Goal: Transaction & Acquisition: Book appointment/travel/reservation

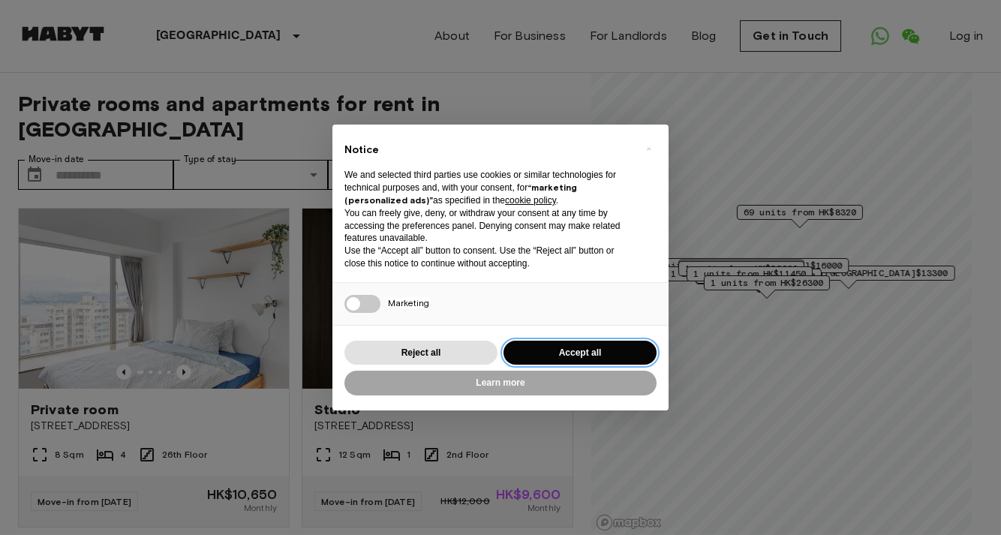
click at [565, 355] on button "Accept all" at bounding box center [579, 353] width 153 height 25
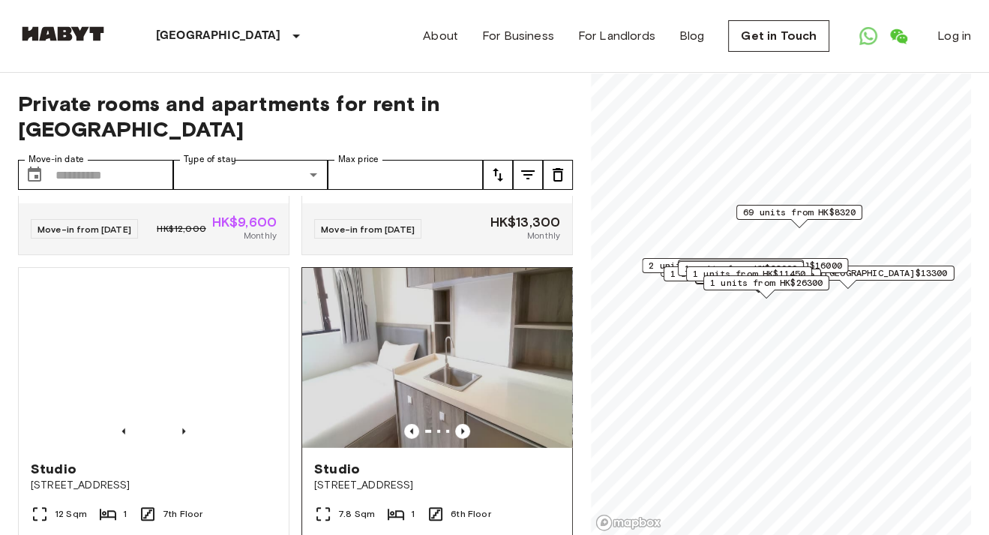
scroll to position [2791, 0]
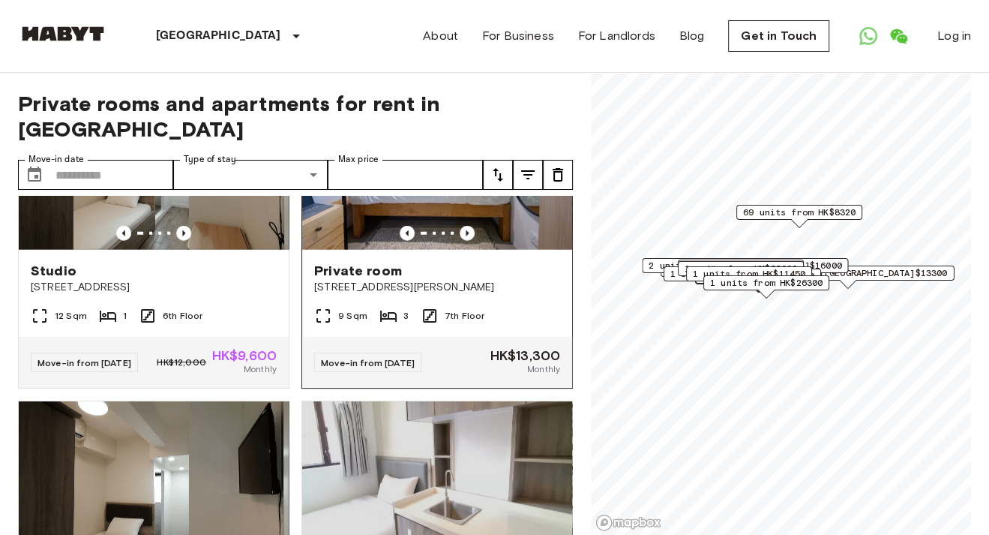
click at [405, 250] on img at bounding box center [437, 160] width 270 height 180
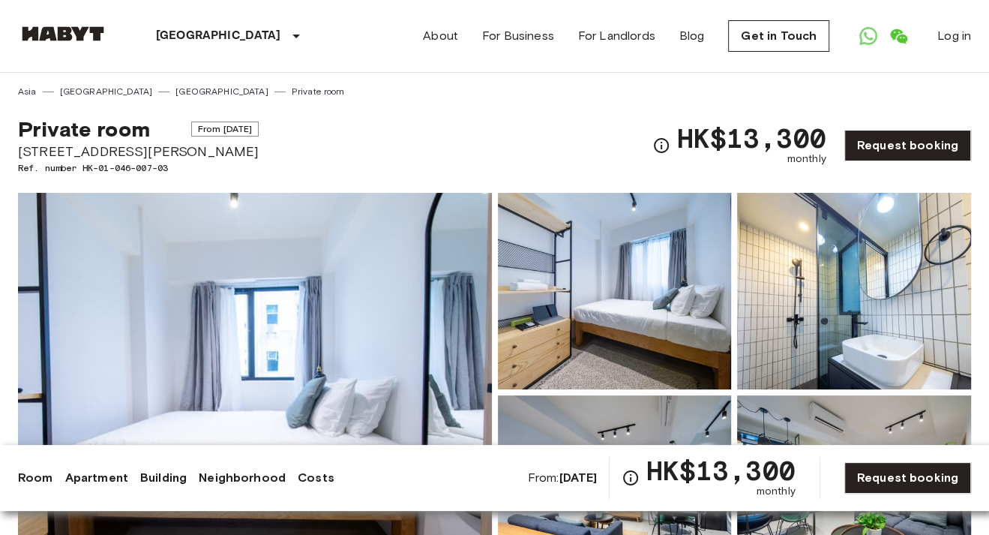
click at [588, 297] on img at bounding box center [615, 291] width 234 height 197
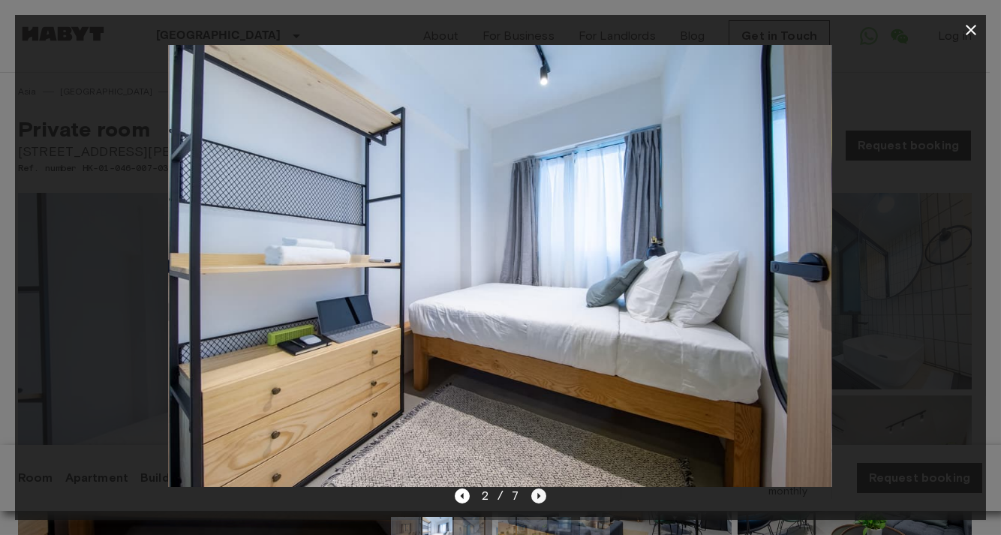
click at [536, 494] on icon "Next image" at bounding box center [538, 495] width 15 height 15
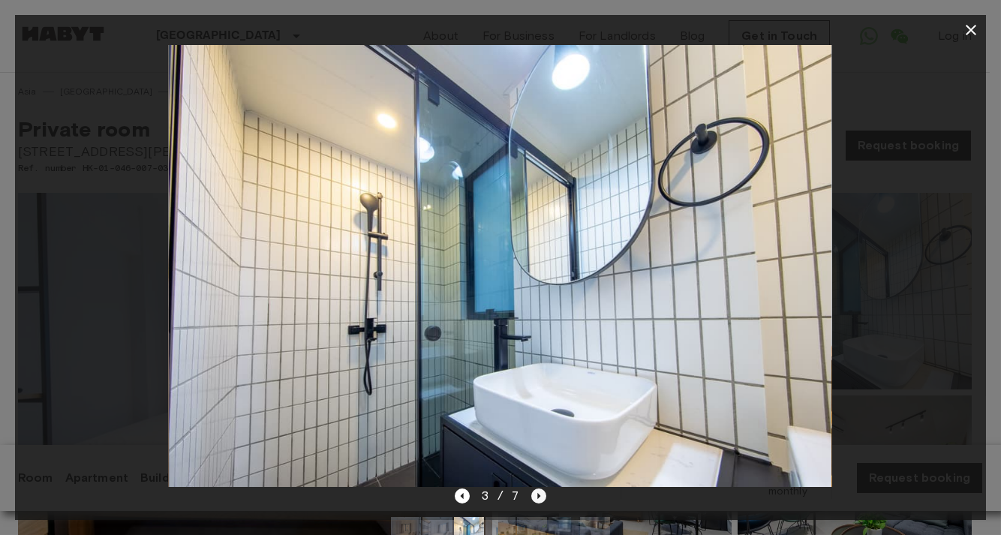
click at [536, 494] on icon "Next image" at bounding box center [538, 495] width 15 height 15
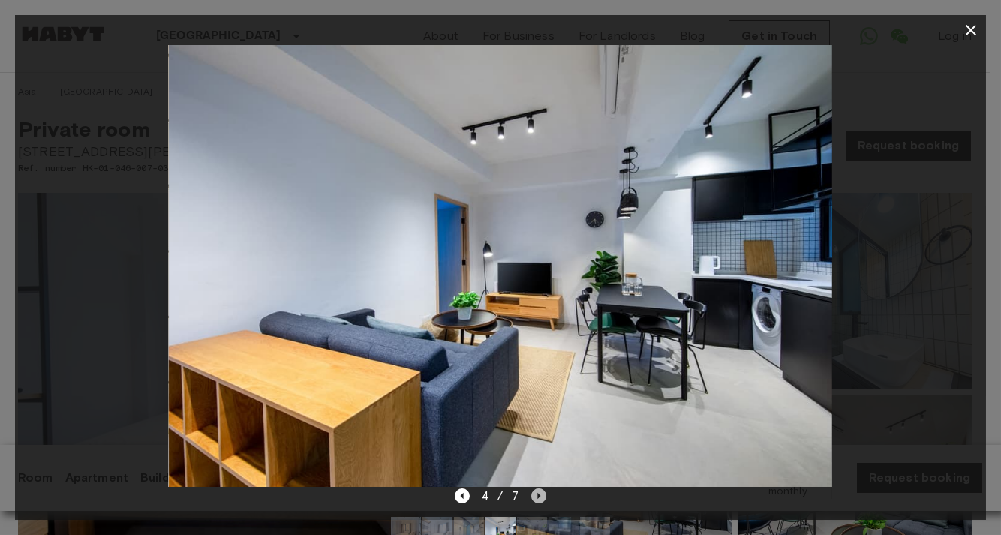
click at [536, 494] on icon "Next image" at bounding box center [538, 495] width 15 height 15
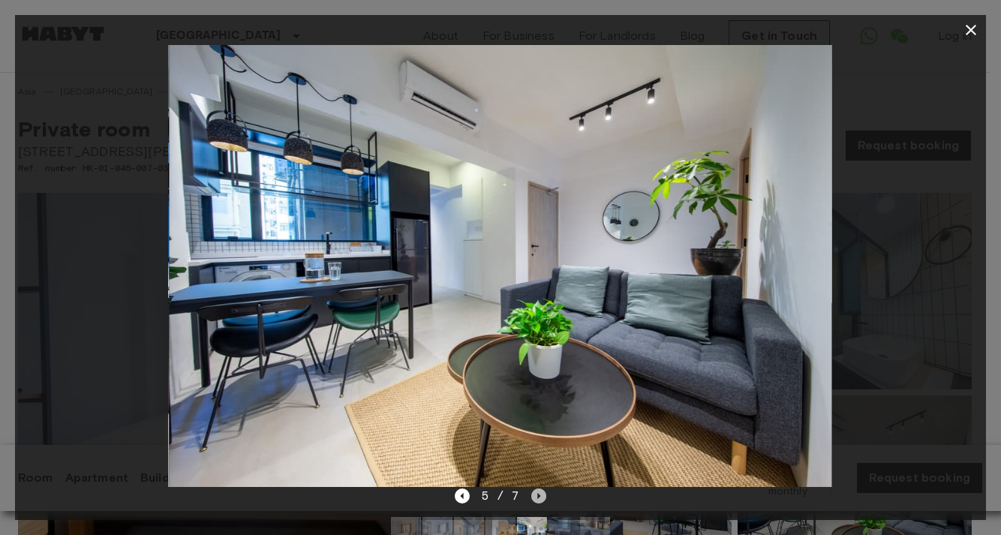
click at [536, 494] on icon "Next image" at bounding box center [538, 495] width 15 height 15
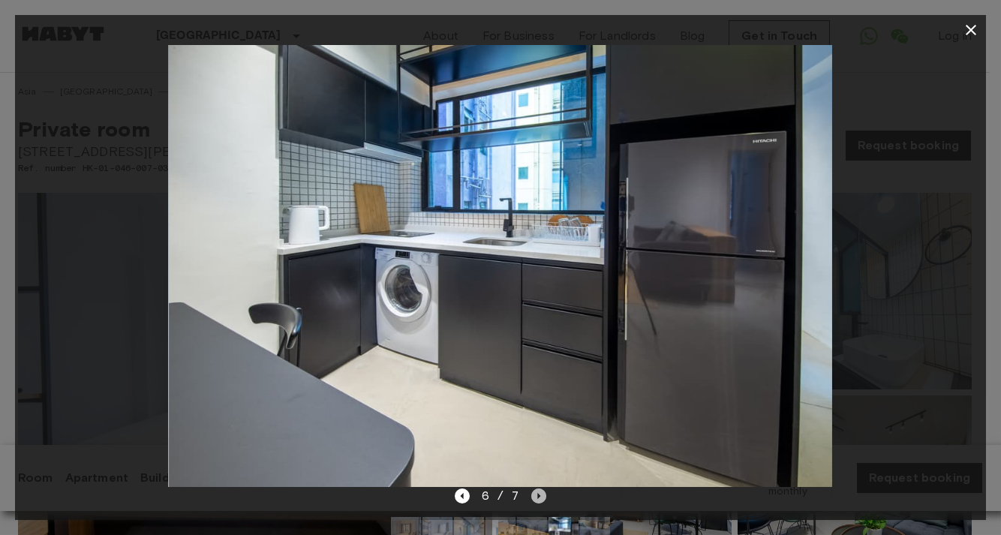
click at [536, 494] on icon "Next image" at bounding box center [538, 495] width 15 height 15
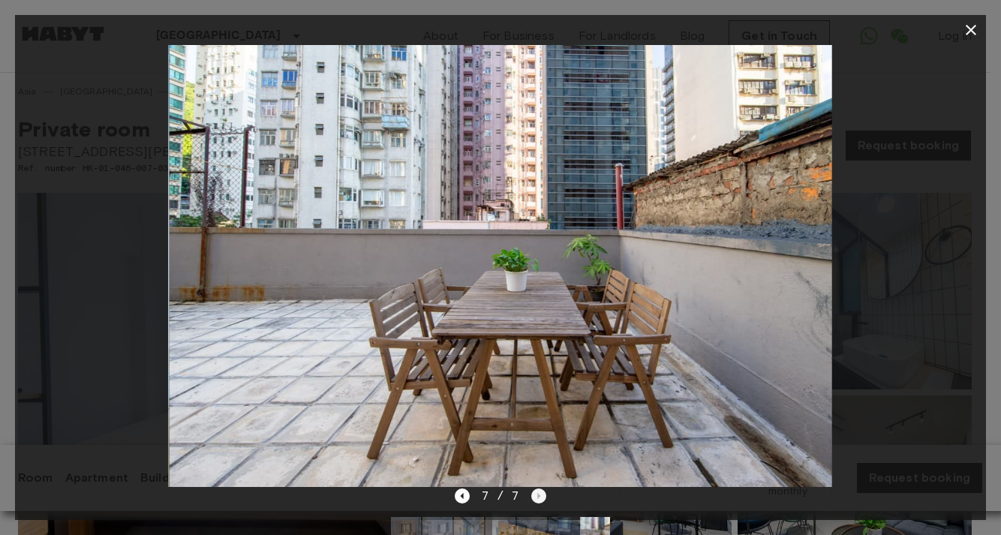
click at [536, 494] on div "7 / 7" at bounding box center [501, 496] width 92 height 18
click at [971, 28] on icon "button" at bounding box center [970, 30] width 11 height 11
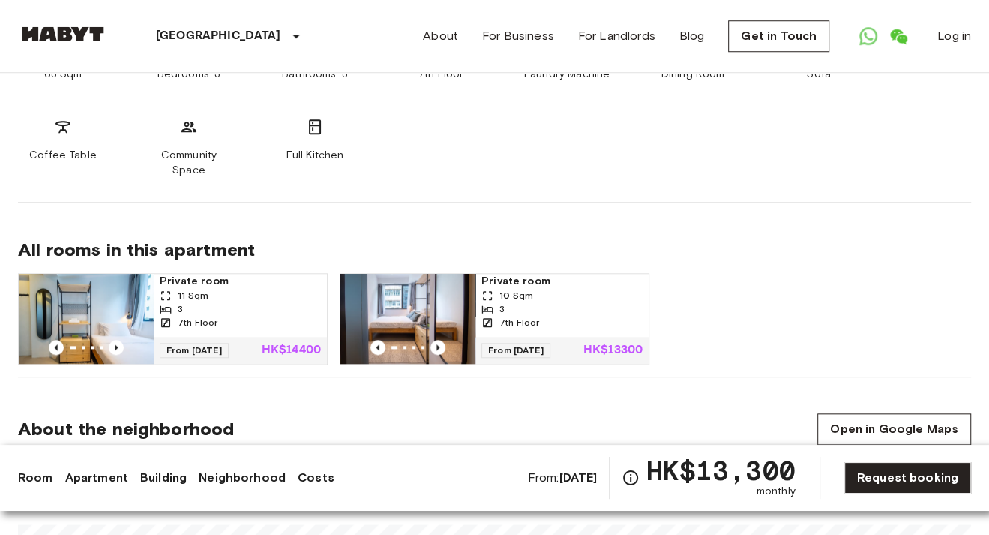
scroll to position [900, 0]
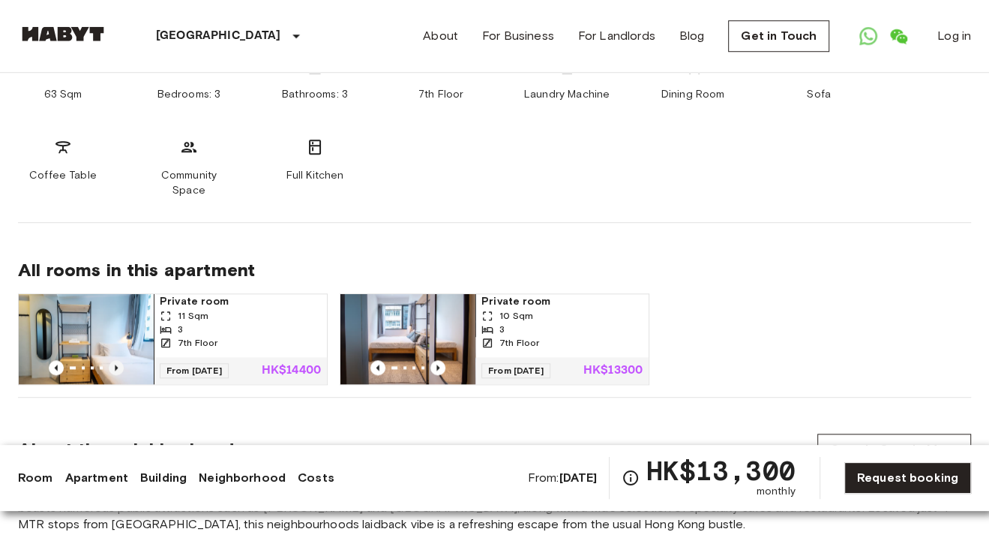
click at [115, 365] on icon "Previous image" at bounding box center [116, 368] width 3 height 6
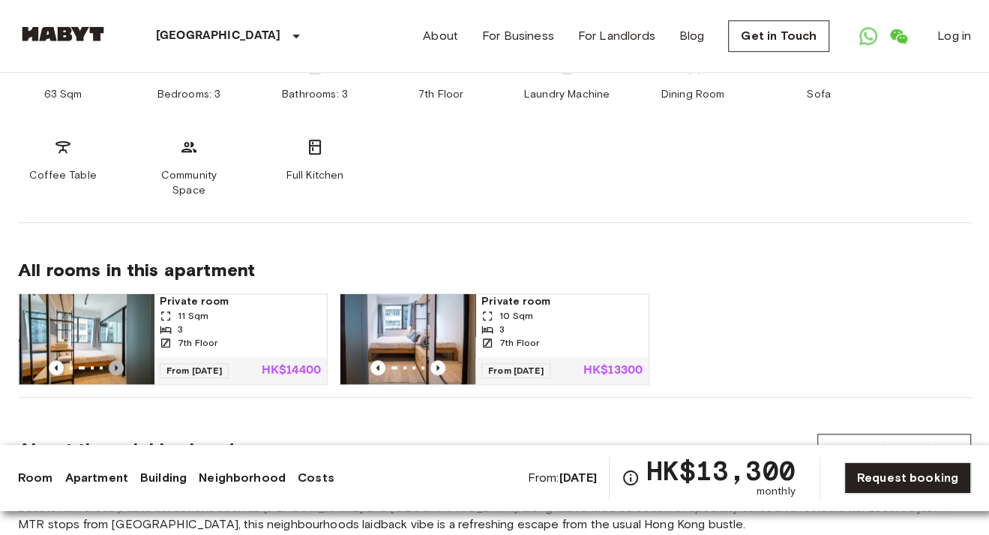
click at [115, 365] on icon "Previous image" at bounding box center [116, 368] width 3 height 6
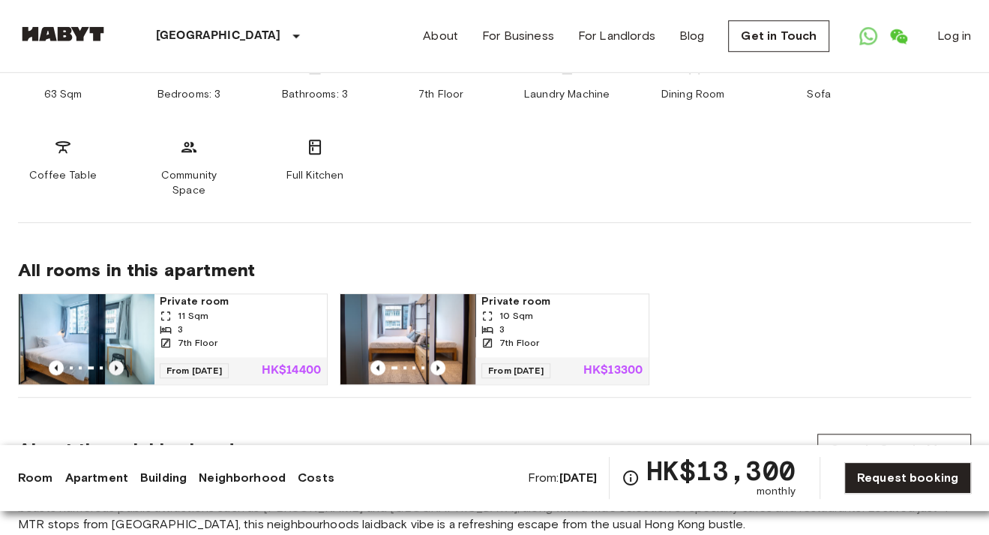
click at [115, 365] on icon "Previous image" at bounding box center [116, 368] width 3 height 6
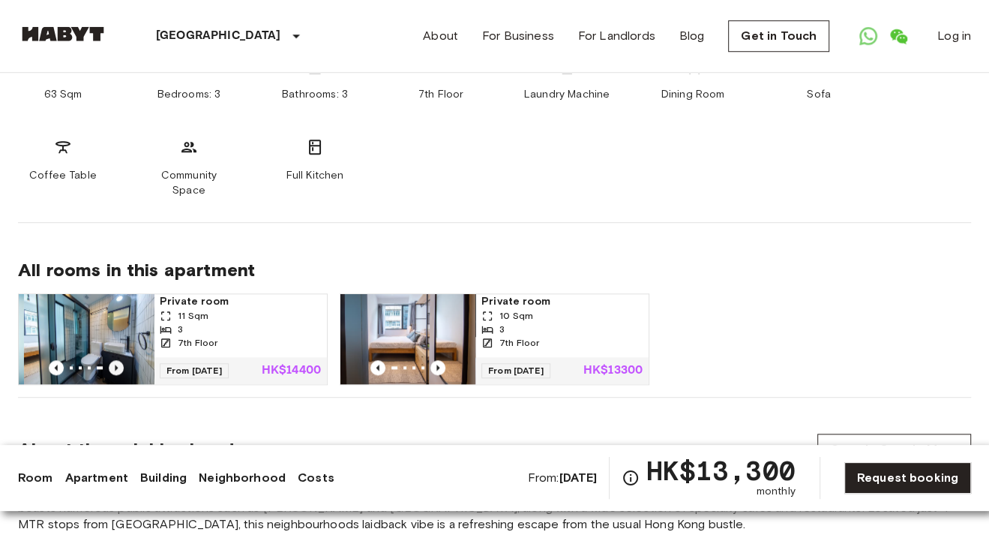
click at [115, 365] on icon "Previous image" at bounding box center [116, 368] width 3 height 6
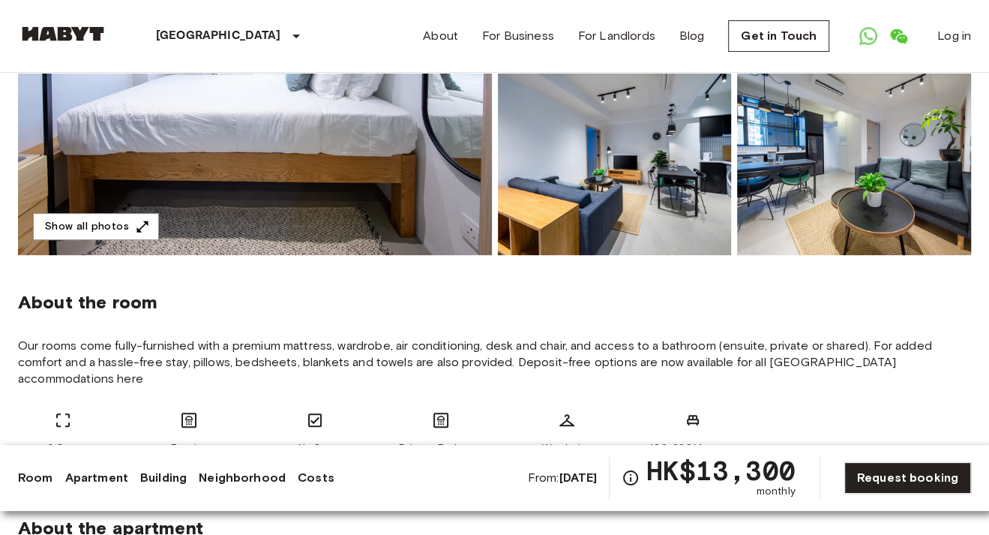
scroll to position [149, 0]
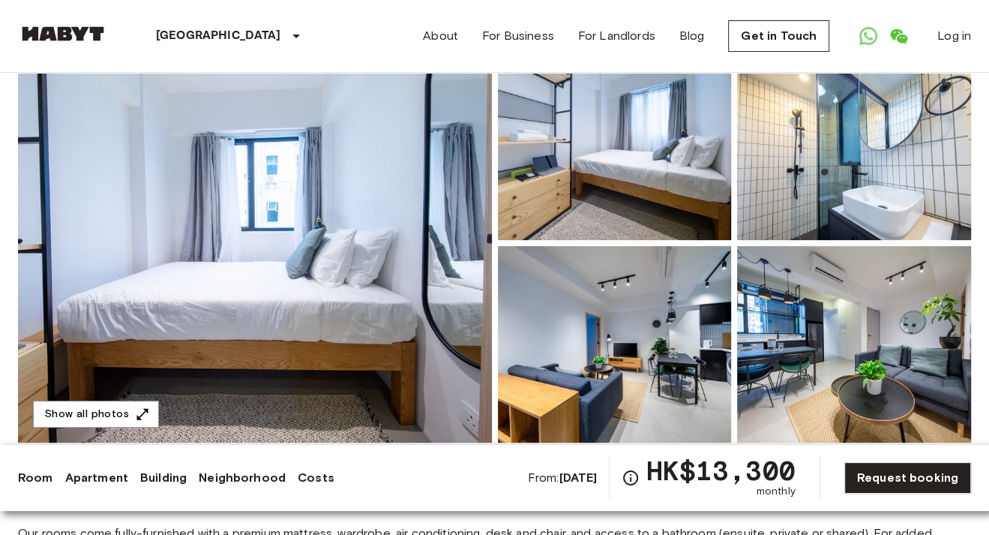
click at [288, 320] on img at bounding box center [255, 243] width 474 height 399
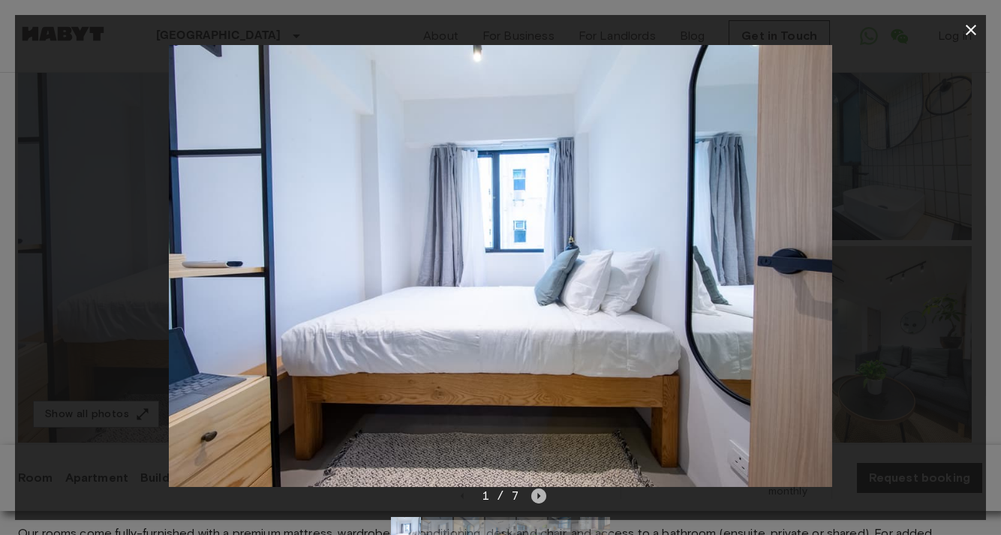
click at [539, 498] on icon "Next image" at bounding box center [538, 495] width 15 height 15
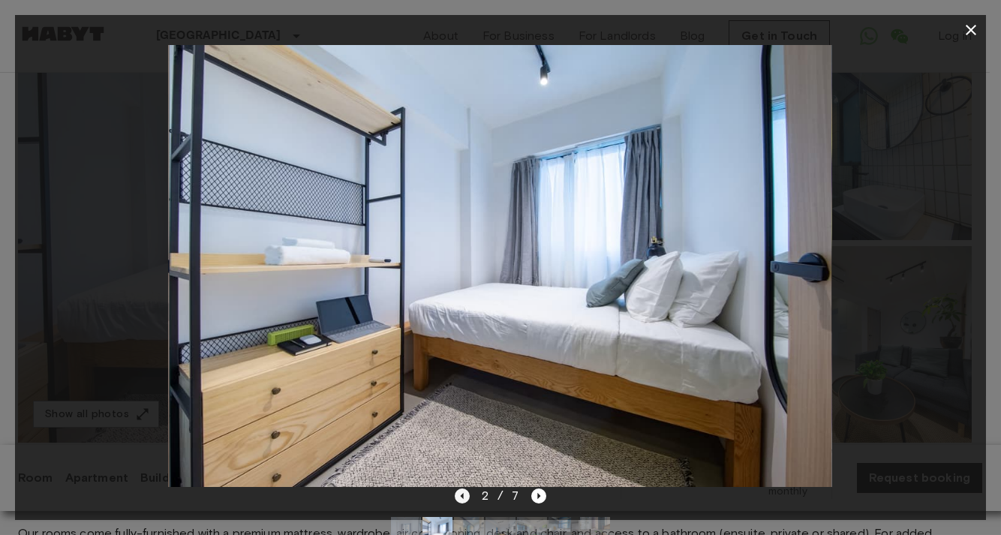
click at [462, 499] on icon "Previous image" at bounding box center [462, 495] width 15 height 15
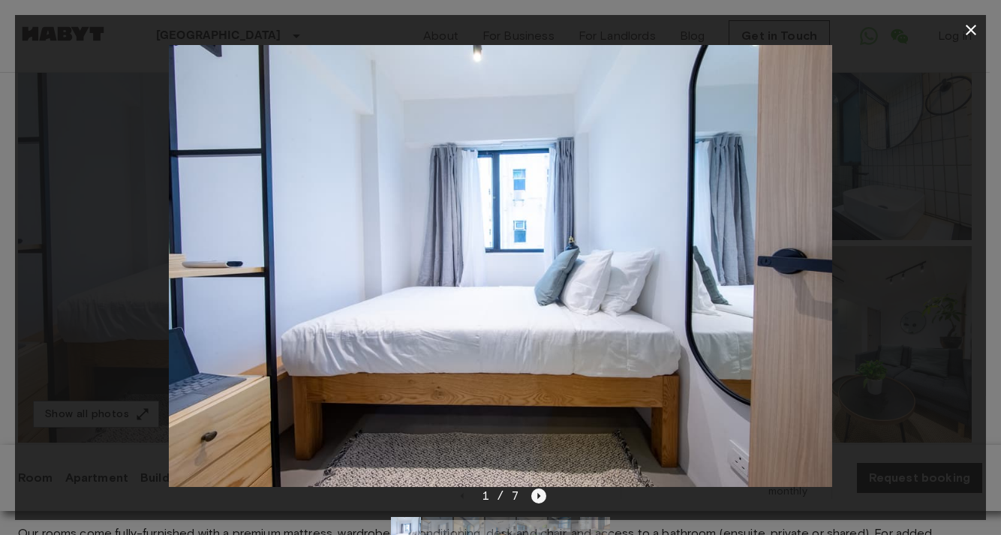
click at [539, 499] on icon "Next image" at bounding box center [538, 495] width 15 height 15
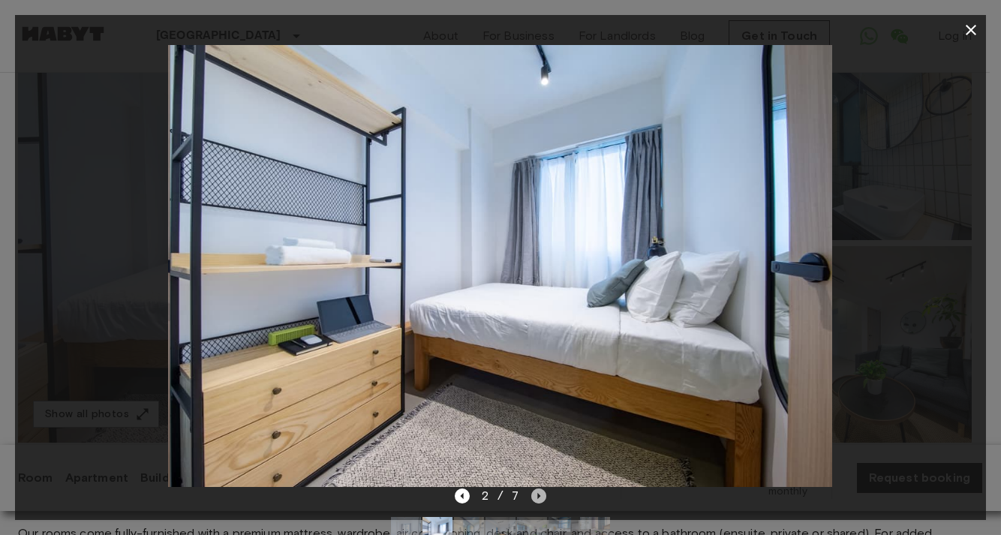
click at [539, 499] on icon "Next image" at bounding box center [538, 495] width 15 height 15
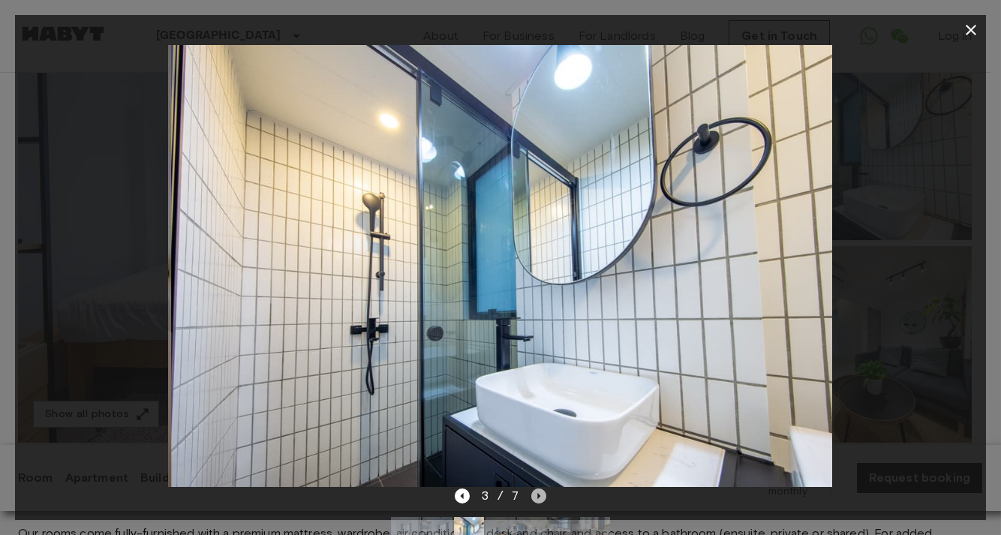
click at [539, 499] on icon "Next image" at bounding box center [538, 495] width 15 height 15
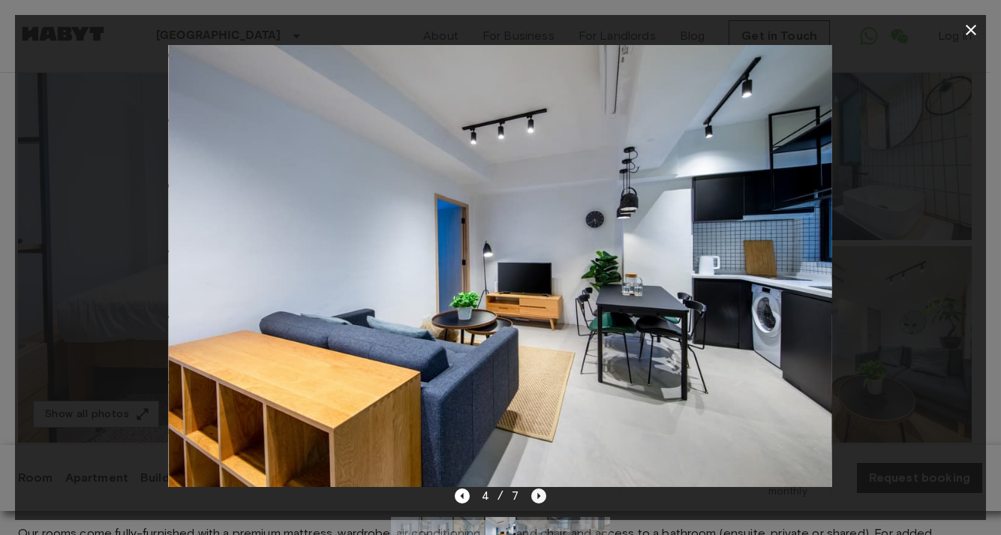
click at [539, 499] on icon "Next image" at bounding box center [538, 495] width 15 height 15
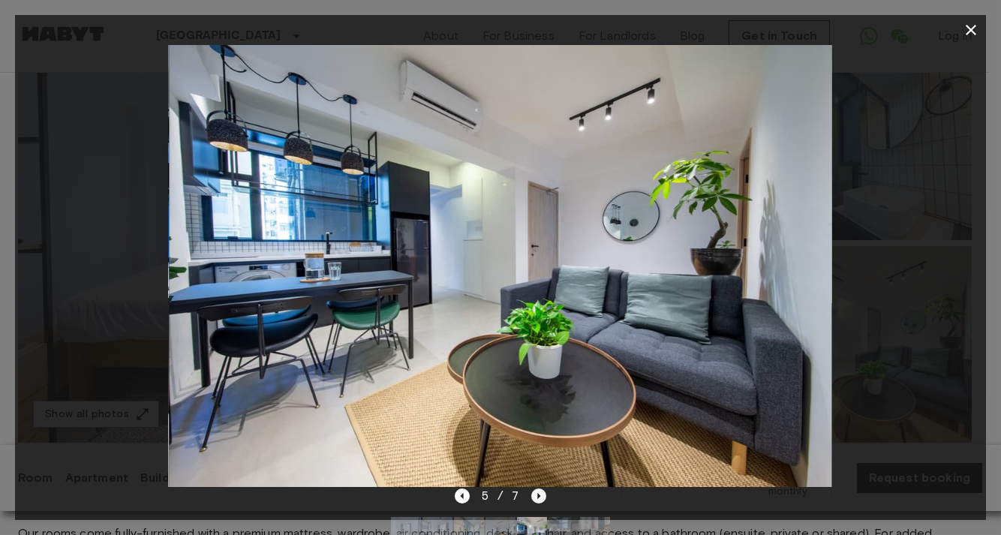
click at [539, 499] on icon "Next image" at bounding box center [538, 495] width 15 height 15
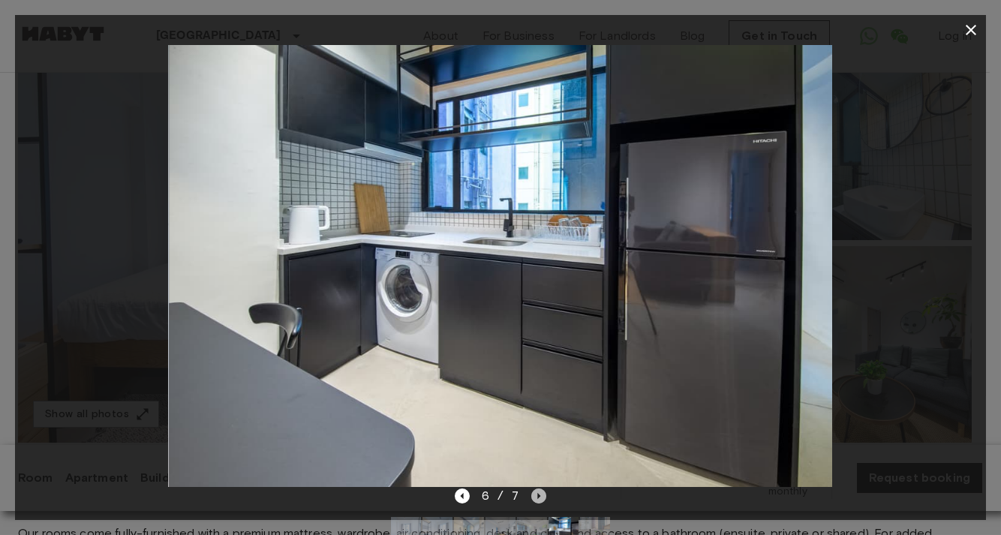
click at [539, 499] on icon "Next image" at bounding box center [538, 495] width 15 height 15
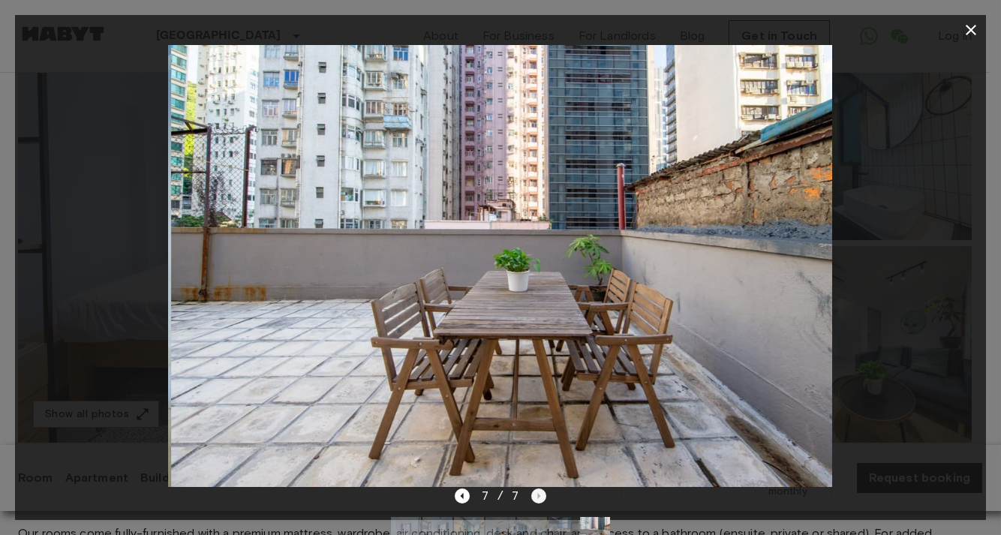
click at [539, 499] on div "7 / 7" at bounding box center [501, 496] width 92 height 18
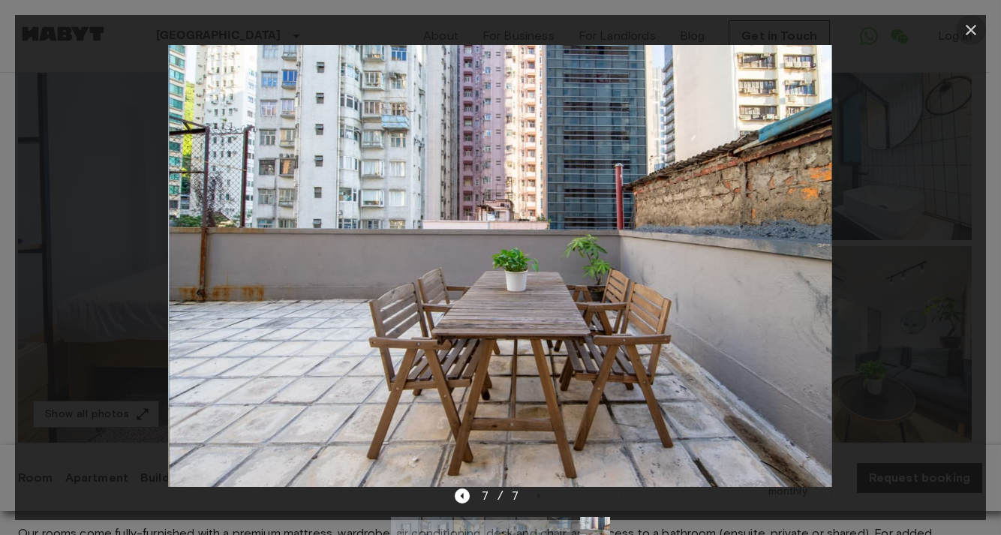
click at [968, 32] on icon "button" at bounding box center [970, 30] width 11 height 11
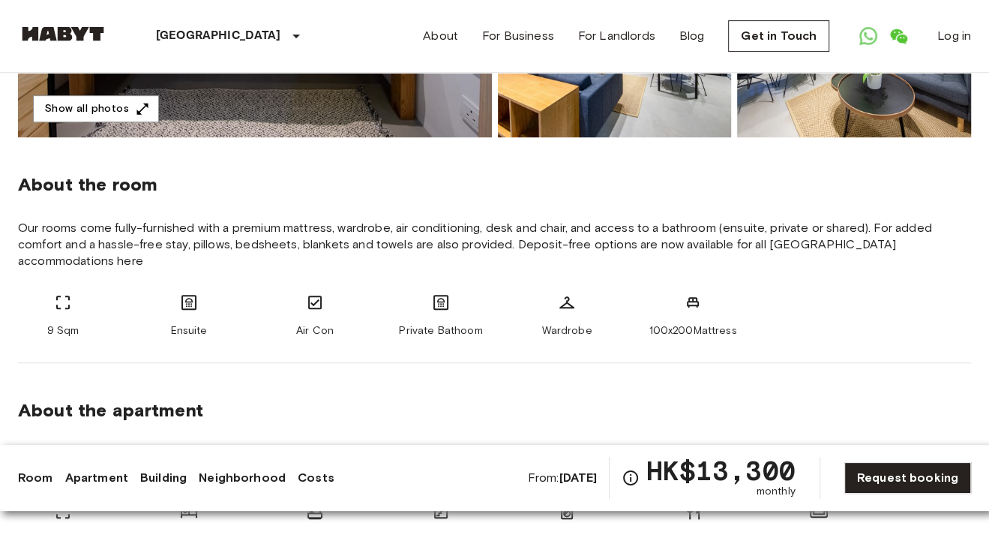
scroll to position [525, 0]
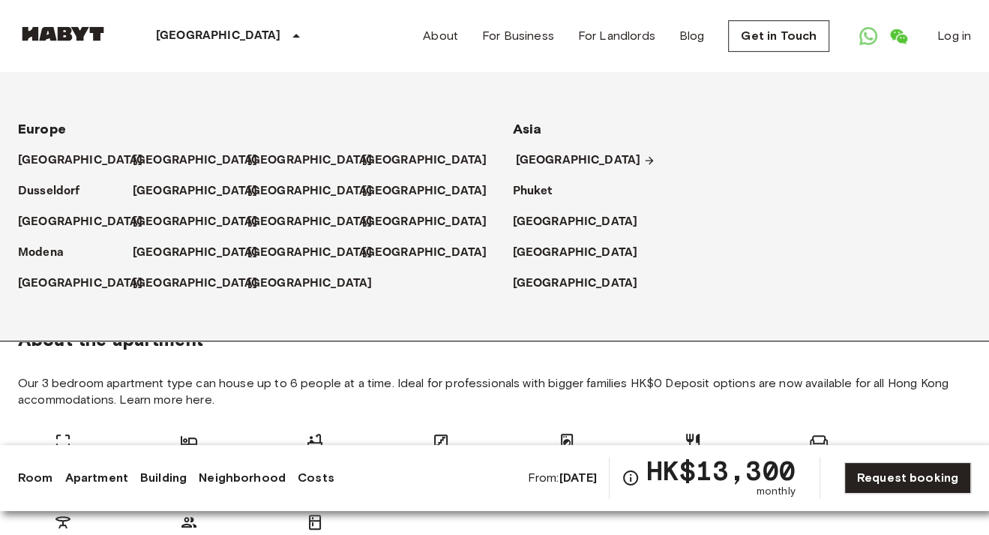
click at [562, 163] on p "[GEOGRAPHIC_DATA]" at bounding box center [578, 161] width 125 height 18
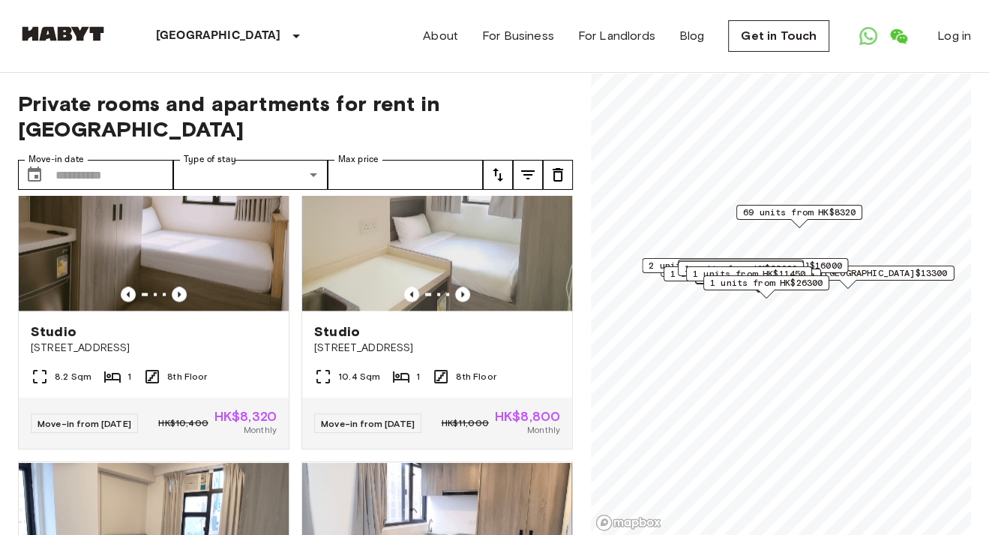
scroll to position [5716, 0]
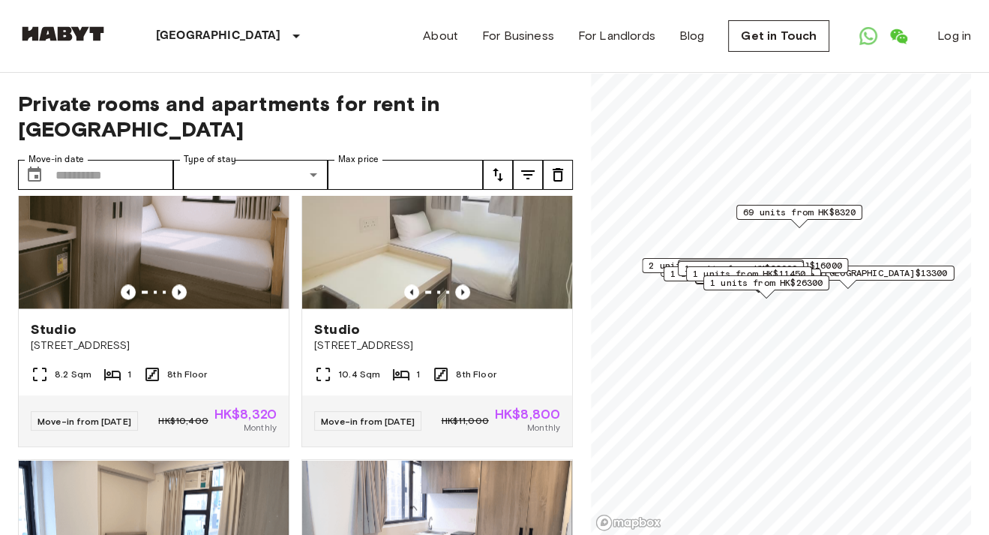
click at [866, 277] on span "11 units from [GEOGRAPHIC_DATA]$13300" at bounding box center [848, 273] width 199 height 14
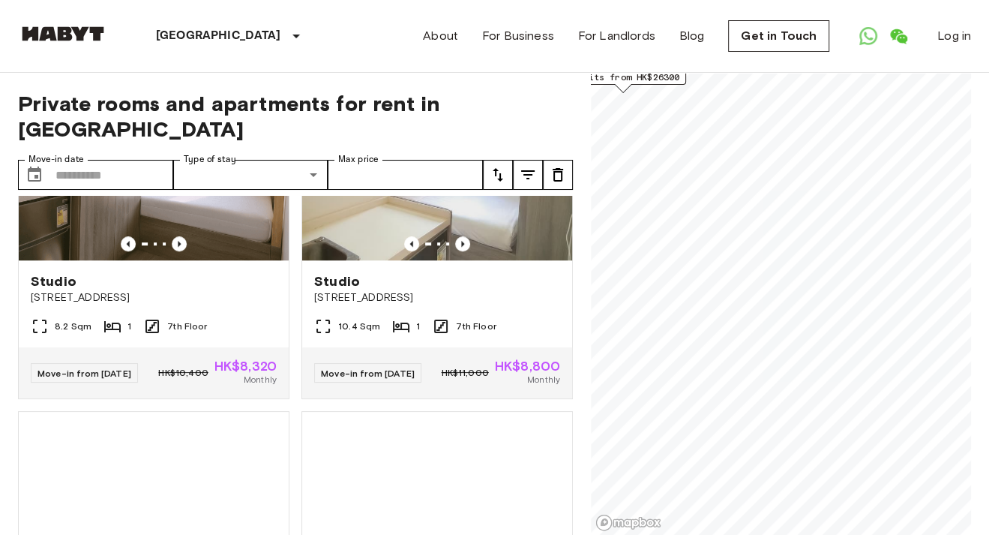
scroll to position [4666, 0]
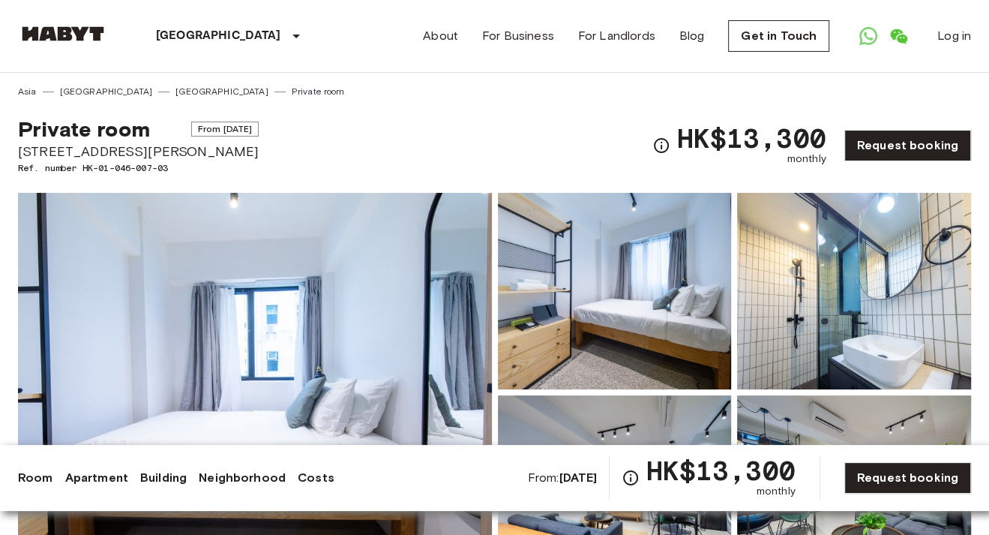
scroll to position [525, 0]
